Goal: Check status

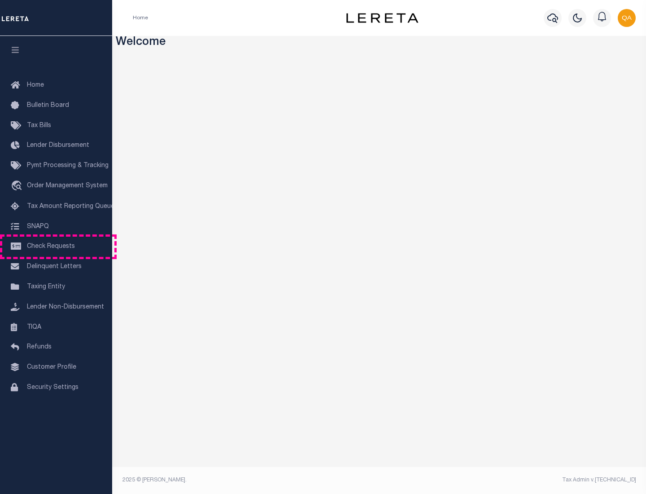
click at [56, 246] on span "Check Requests" at bounding box center [51, 246] width 48 height 6
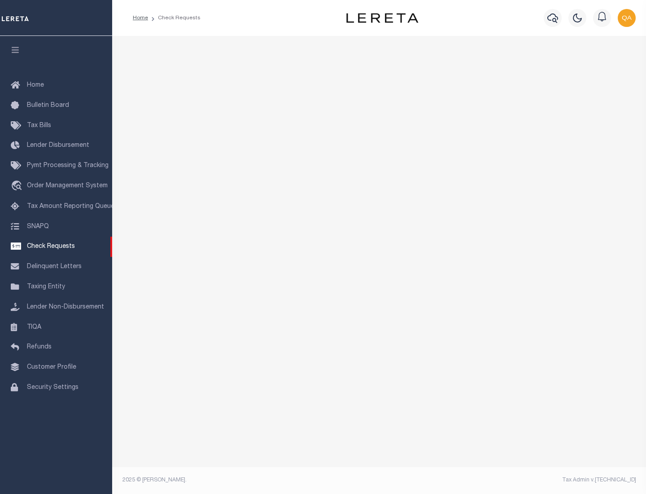
select select "50"
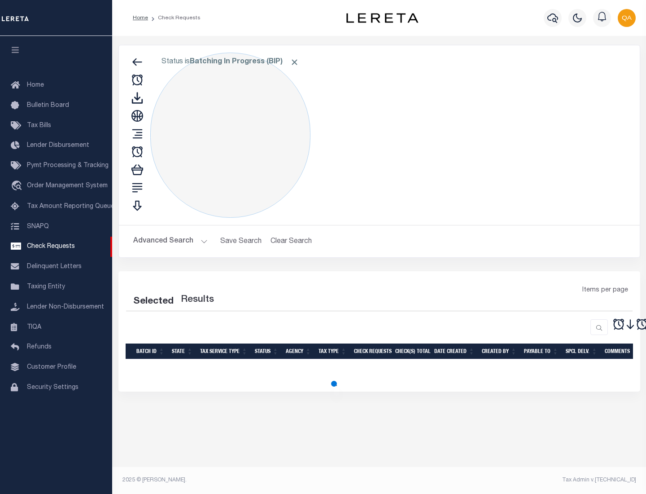
select select "50"
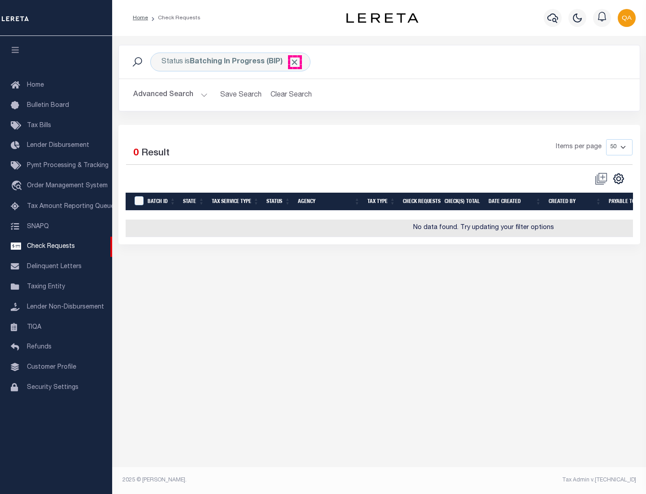
click at [295, 62] on span "Click to Remove" at bounding box center [294, 61] width 9 height 9
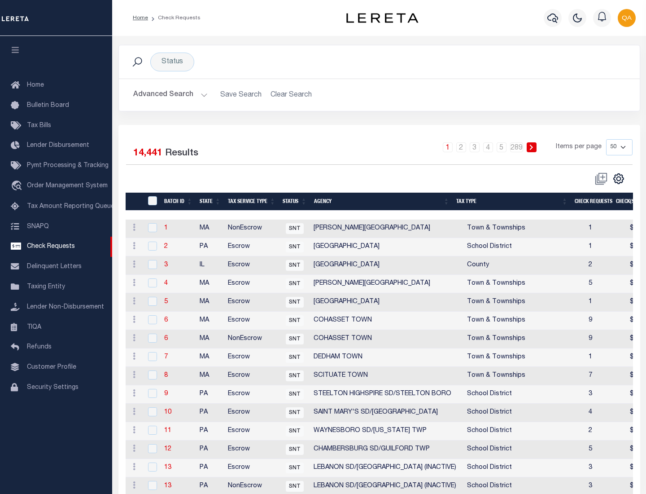
scroll to position [433, 0]
